Goal: Task Accomplishment & Management: Manage account settings

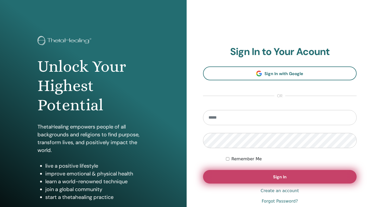
type input "**********"
click at [235, 180] on button "Sign In" at bounding box center [280, 177] width 154 height 14
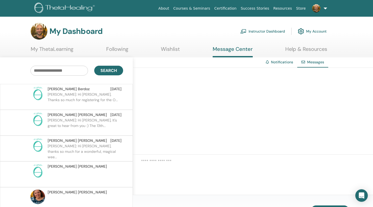
click at [103, 99] on p "James: Hi Sophie, Thanks so much for registering for the O..." at bounding box center [86, 100] width 76 height 16
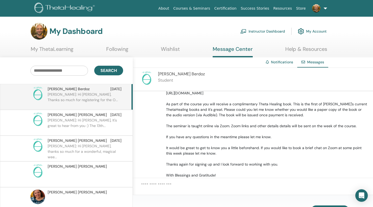
scroll to position [80, 0]
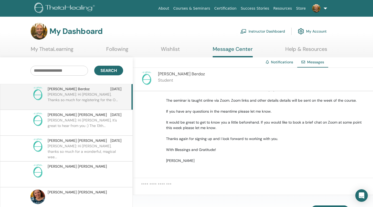
click at [270, 31] on link "Instructor Dashboard" at bounding box center [262, 31] width 45 height 11
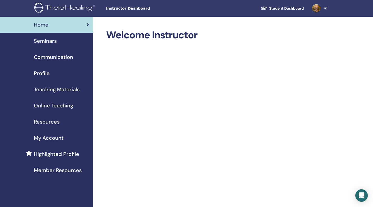
click at [45, 43] on span "Seminars" at bounding box center [45, 41] width 23 height 8
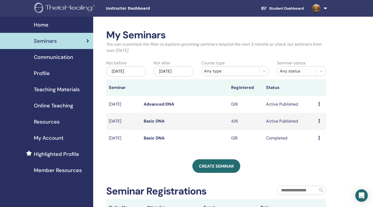
click at [155, 122] on link "Basic DNA" at bounding box center [154, 120] width 21 height 5
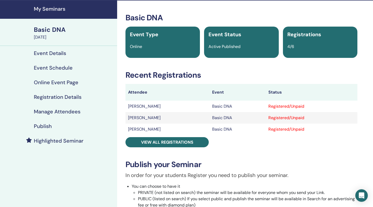
scroll to position [18, 0]
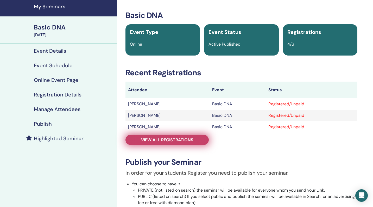
click at [157, 140] on span "View all registrations" at bounding box center [167, 139] width 52 height 5
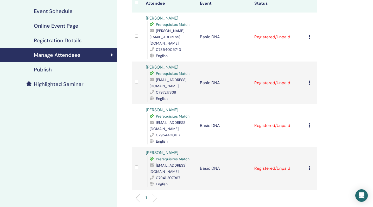
scroll to position [70, 0]
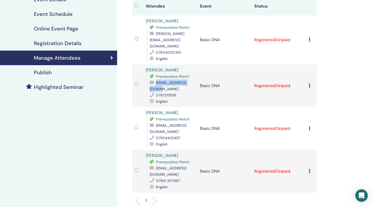
drag, startPoint x: 194, startPoint y: 77, endPoint x: 155, endPoint y: 78, distance: 38.3
click at [155, 79] on div "sophieflat@ikmail.com" at bounding box center [172, 85] width 45 height 12
copy div "sophieflat@ikmail.com"
click at [346, 75] on div "Manage Attendees Bulk Actions Export to CSV Attendee Event Status Louise Davies…" at bounding box center [241, 116] width 249 height 339
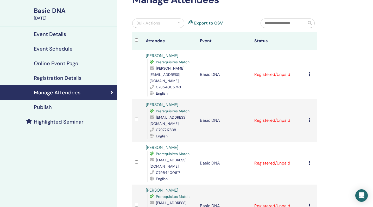
scroll to position [0, 0]
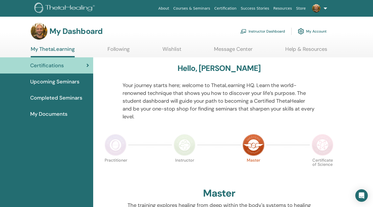
click at [273, 32] on link "Instructor Dashboard" at bounding box center [262, 31] width 45 height 11
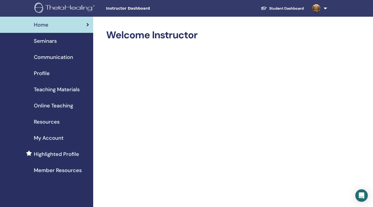
click at [54, 42] on span "Seminars" at bounding box center [45, 41] width 23 height 8
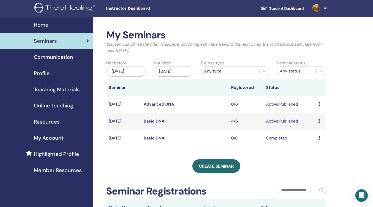
click at [153, 122] on link "Basic DNA" at bounding box center [154, 120] width 21 height 5
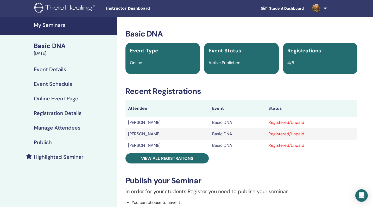
click at [297, 58] on div "Registrations 4/6" at bounding box center [320, 58] width 74 height 31
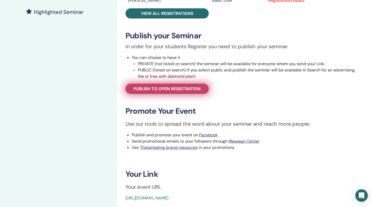
scroll to position [162, 0]
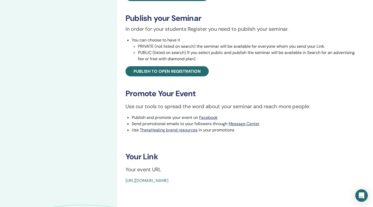
drag, startPoint x: 246, startPoint y: 180, endPoint x: 125, endPoint y: 181, distance: 120.8
click at [125, 181] on div "Basic DNA Event Type Online Event Status Active Published Registrations 4/6 Rec…" at bounding box center [241, 25] width 242 height 317
copy link "https://www.thetahealing.com/seminar-375504-details.html"
